Goal: Task Accomplishment & Management: Manage account settings

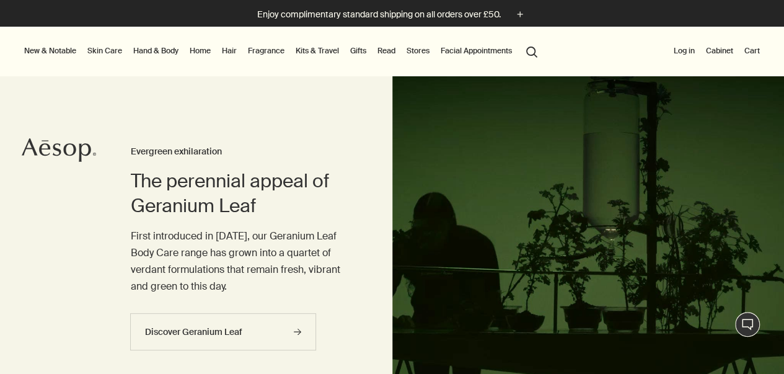
click at [679, 48] on button "Log in" at bounding box center [684, 50] width 26 height 15
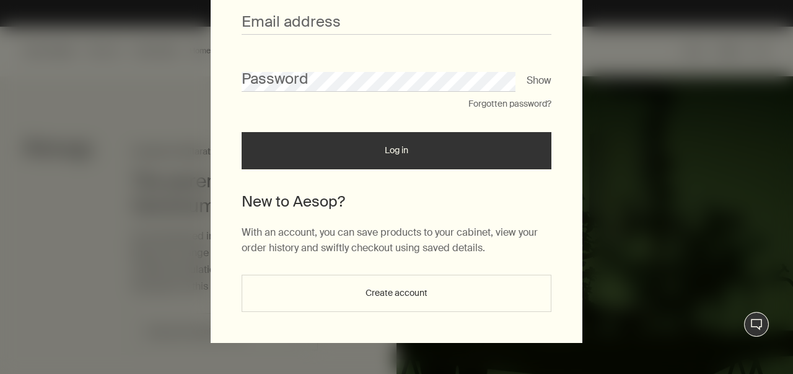
scroll to position [136, 0]
click at [391, 285] on button "Create account" at bounding box center [397, 293] width 310 height 37
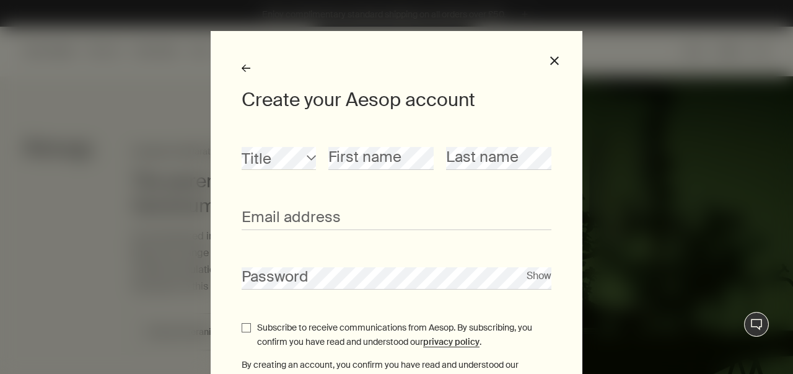
scroll to position [0, 0]
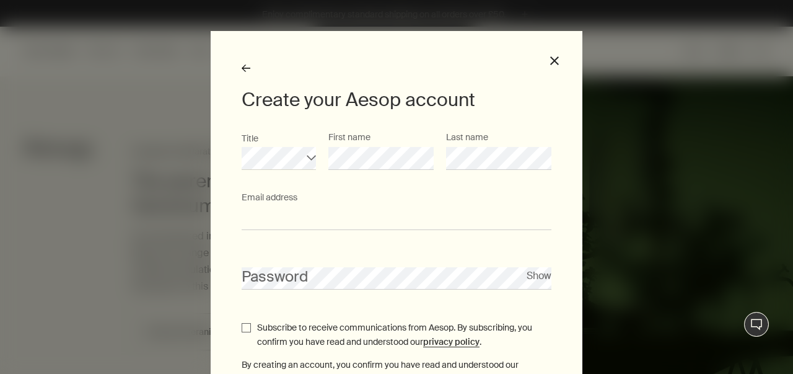
click at [392, 211] on input "Email address" at bounding box center [397, 218] width 310 height 23
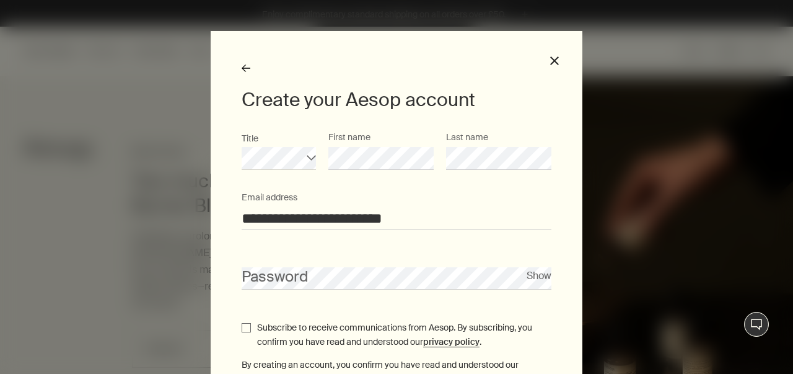
type input "**********"
click at [534, 275] on button "Show" at bounding box center [539, 275] width 25 height 17
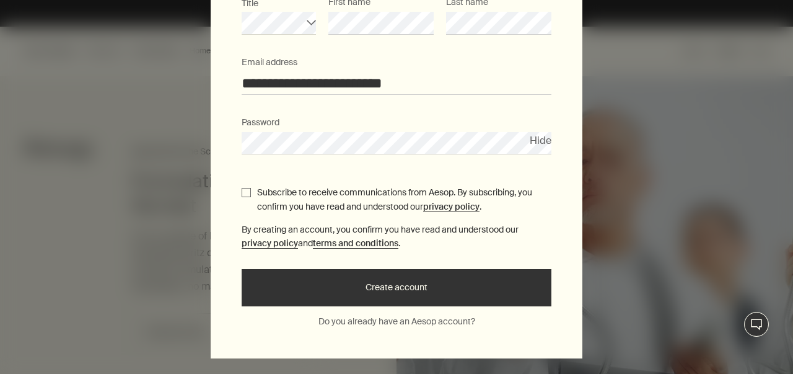
scroll to position [136, 0]
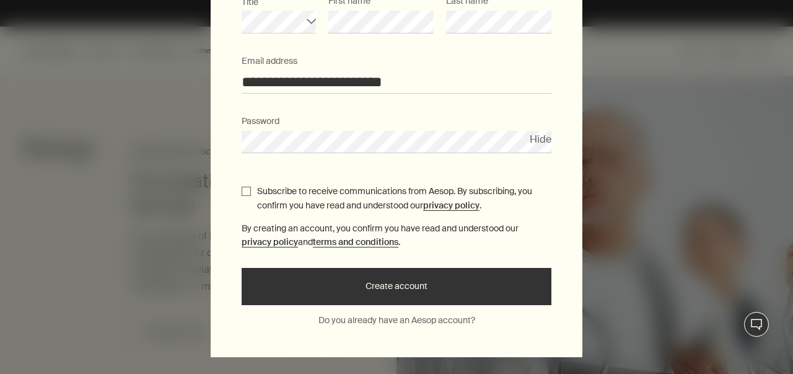
click at [425, 293] on button "Create account" at bounding box center [397, 286] width 310 height 37
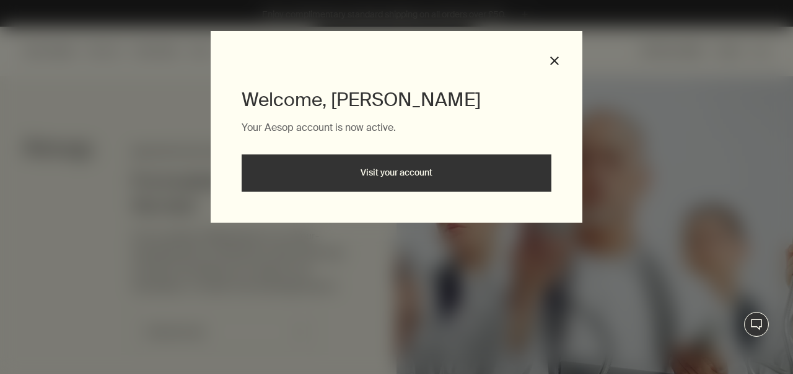
scroll to position [0, 0]
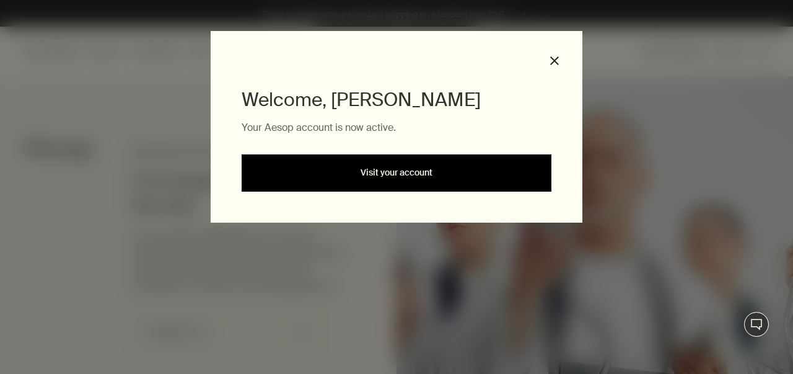
click at [398, 173] on link "Visit your account" at bounding box center [397, 172] width 310 height 37
